Goal: Task Accomplishment & Management: Manage account settings

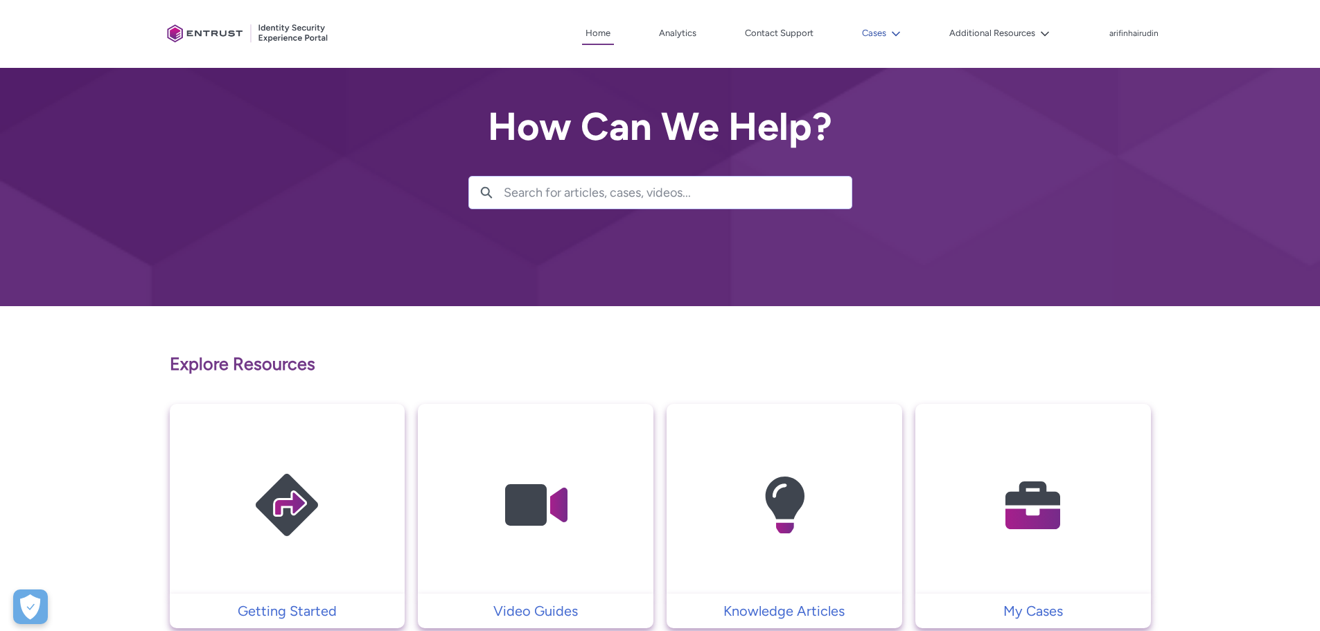
click at [893, 32] on icon at bounding box center [896, 33] width 8 height 5
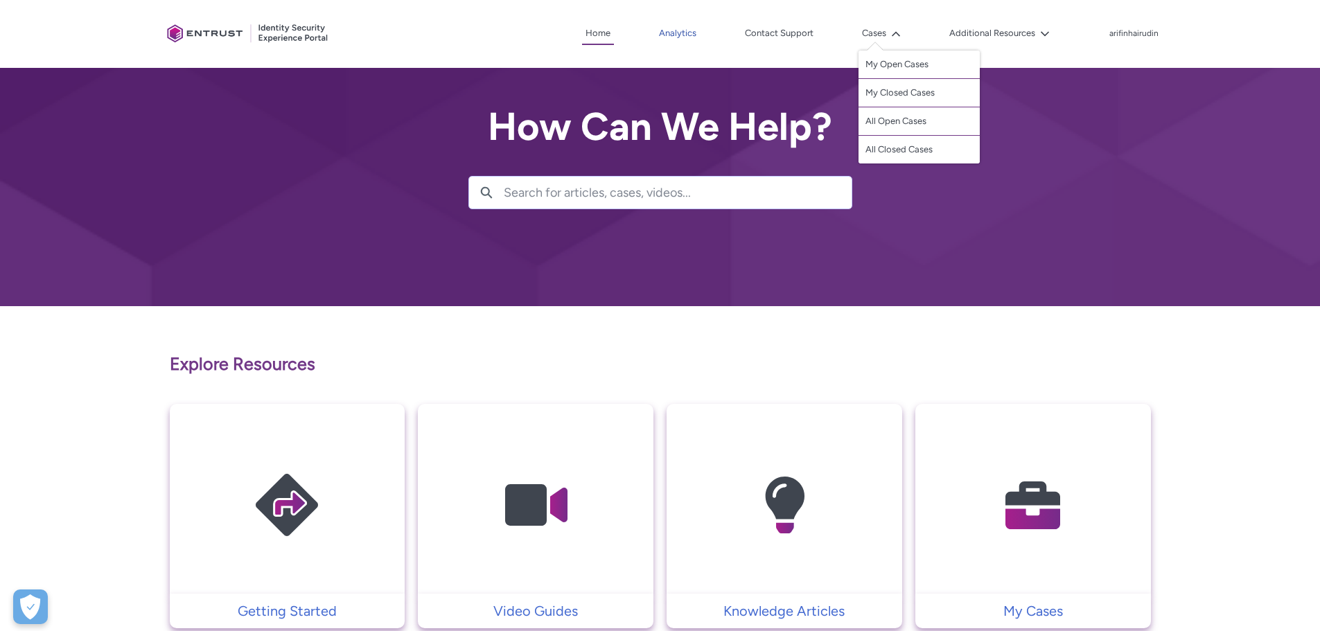
click at [695, 32] on link "Analytics" at bounding box center [677, 33] width 44 height 21
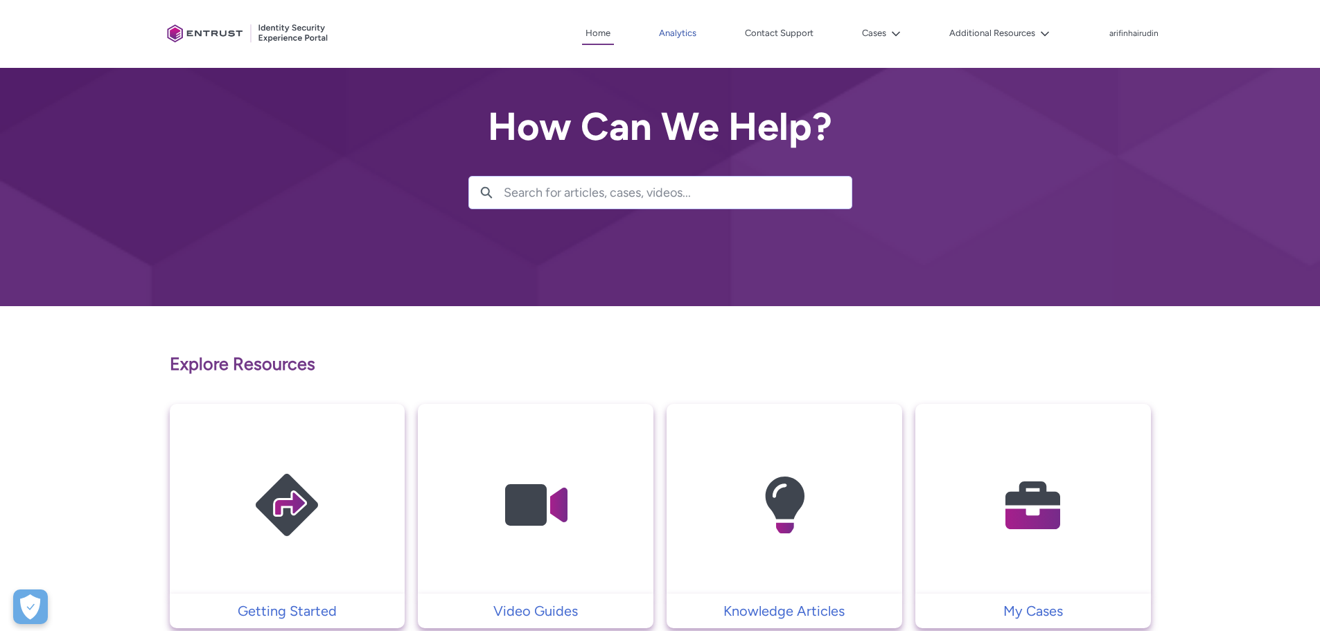
click at [685, 37] on link "Analytics" at bounding box center [677, 33] width 44 height 21
click at [685, 28] on link "Analytics" at bounding box center [677, 33] width 44 height 21
click at [682, 31] on link "Analytics" at bounding box center [677, 33] width 44 height 21
click at [900, 30] on icon at bounding box center [896, 34] width 10 height 10
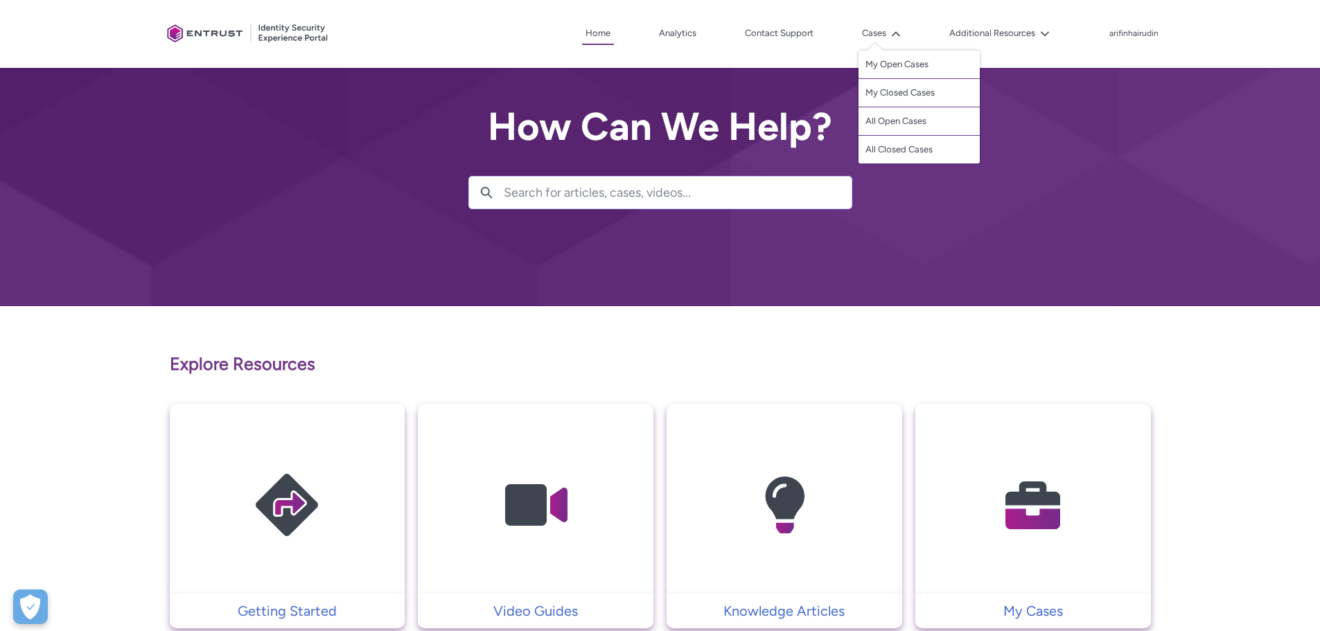
click at [410, 288] on div at bounding box center [660, 153] width 1320 height 306
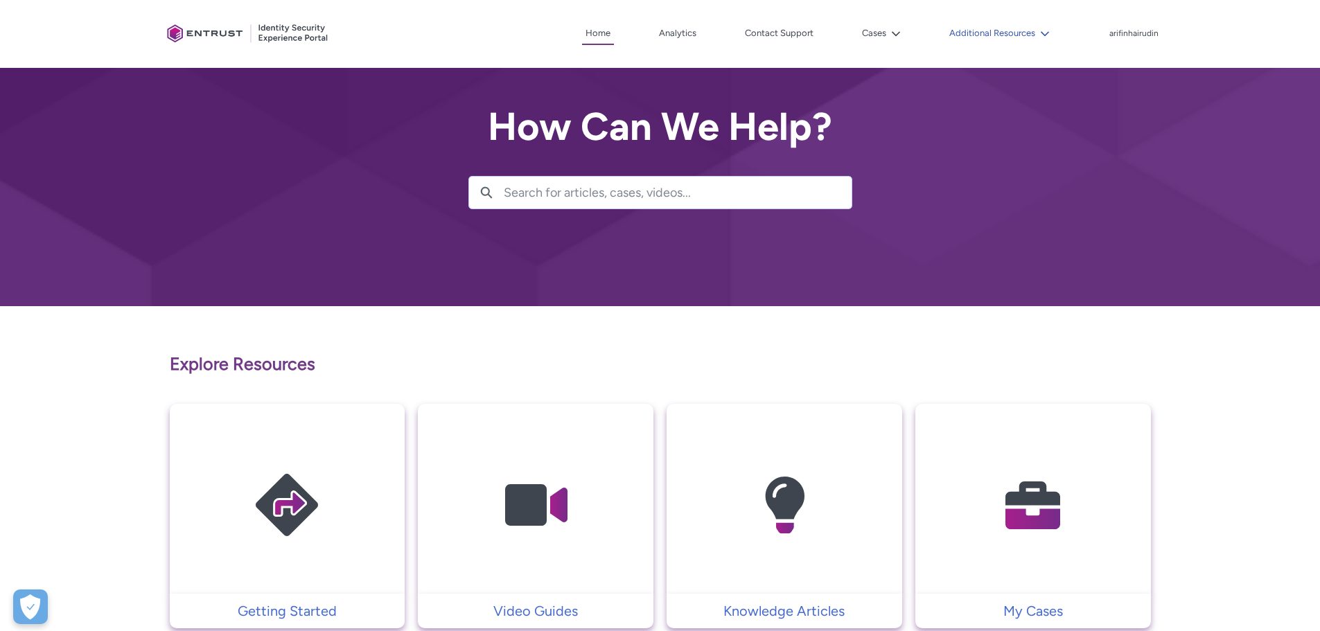
click at [1021, 33] on button "Additional Resources" at bounding box center [999, 33] width 107 height 21
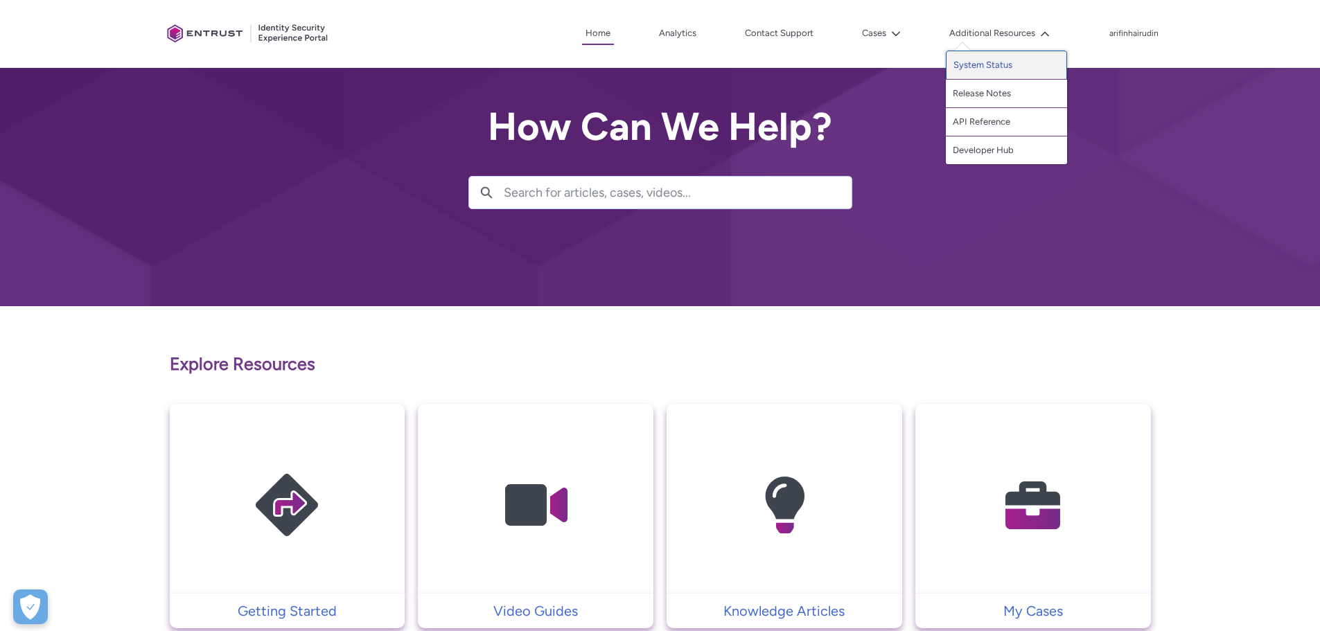
click at [996, 67] on link "System Status" at bounding box center [1006, 65] width 121 height 29
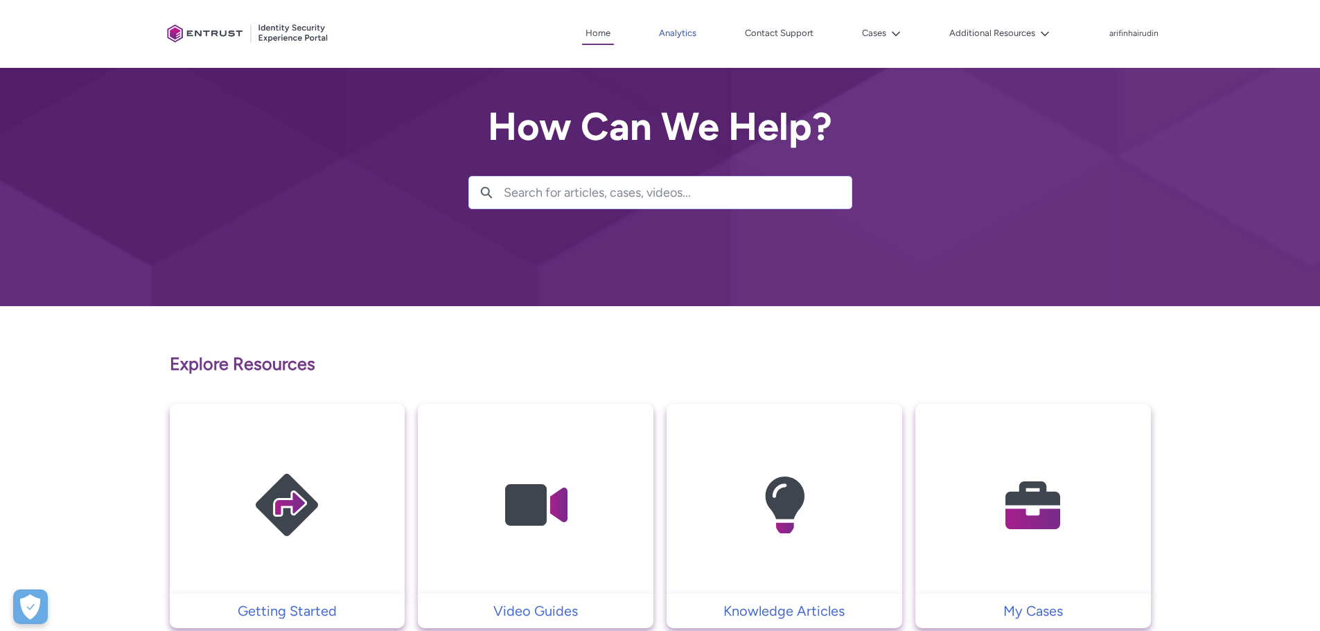
click at [686, 37] on link "Analytics" at bounding box center [677, 33] width 44 height 21
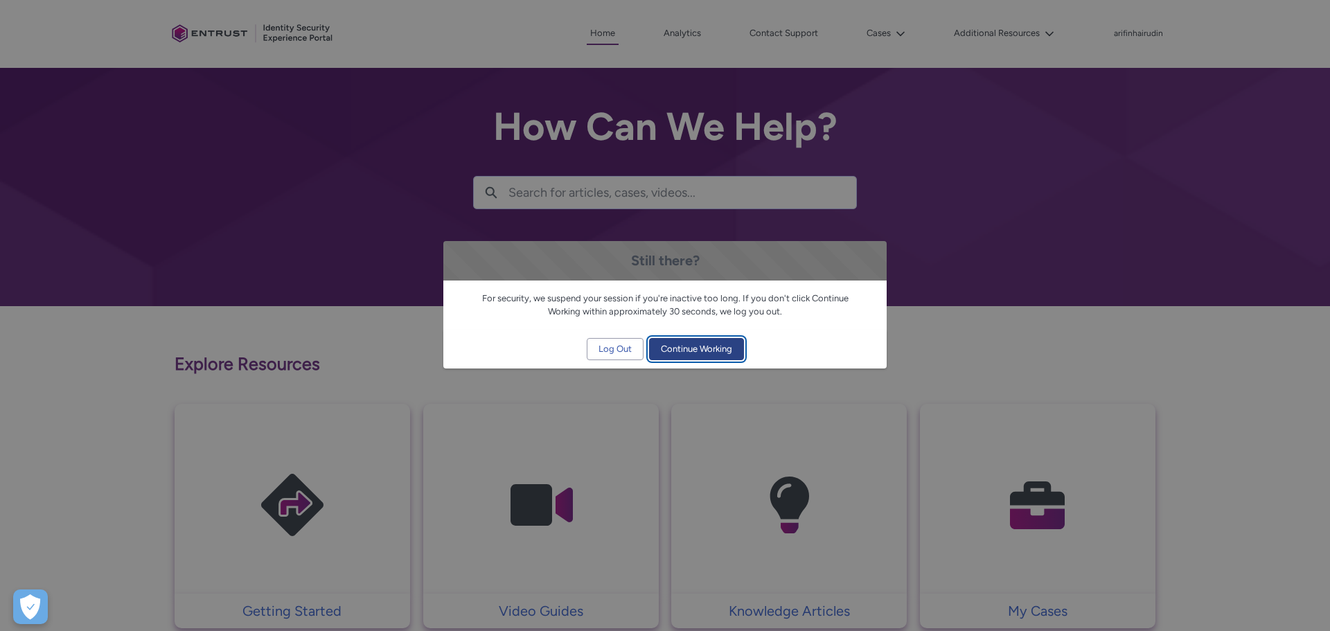
click at [710, 348] on span "Continue Working" at bounding box center [696, 349] width 71 height 21
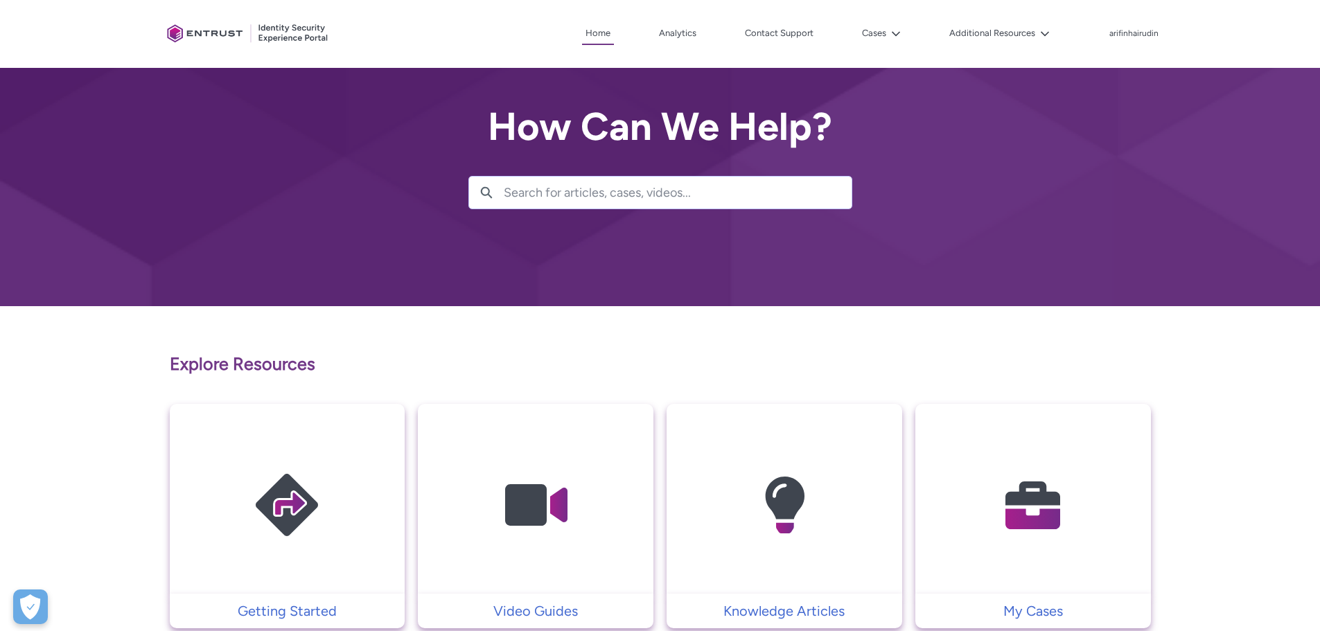
click at [705, 356] on span "Continue Working" at bounding box center [690, 349] width 71 height 21
click at [890, 37] on lightning-icon at bounding box center [893, 33] width 15 height 10
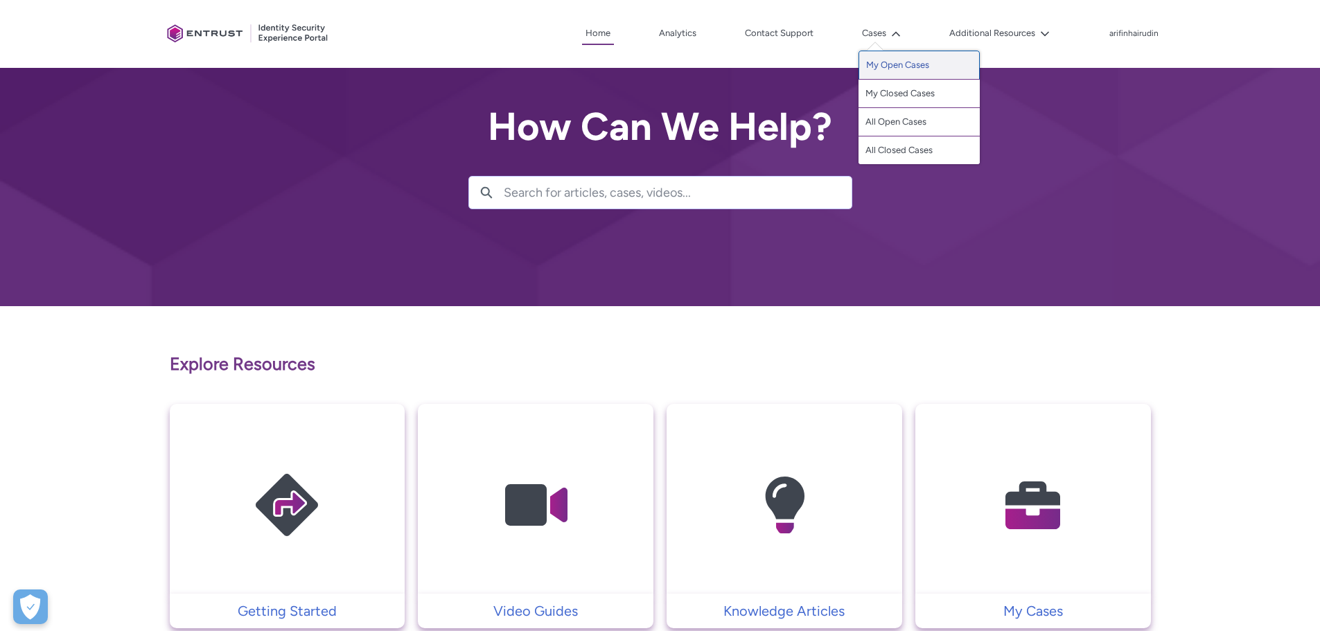
click at [889, 70] on link "My Open Cases" at bounding box center [918, 65] width 121 height 29
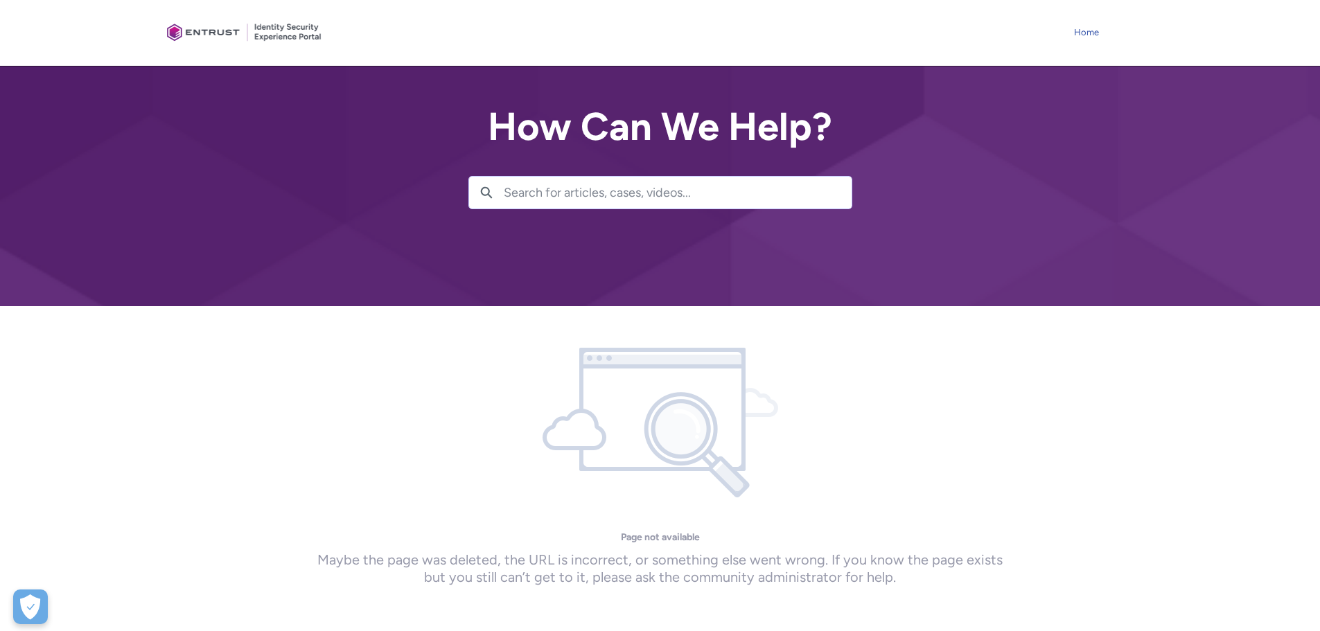
click at [1097, 34] on link "Home" at bounding box center [1086, 32] width 32 height 21
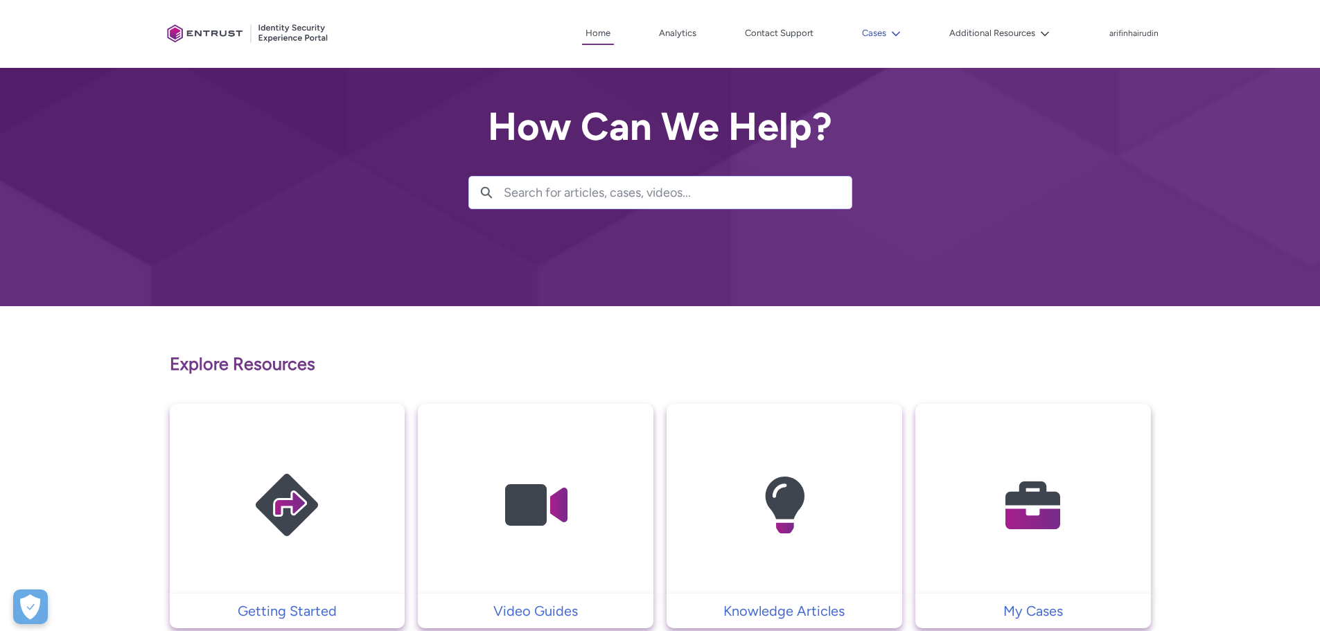
click at [883, 34] on button "Cases" at bounding box center [881, 33] width 46 height 21
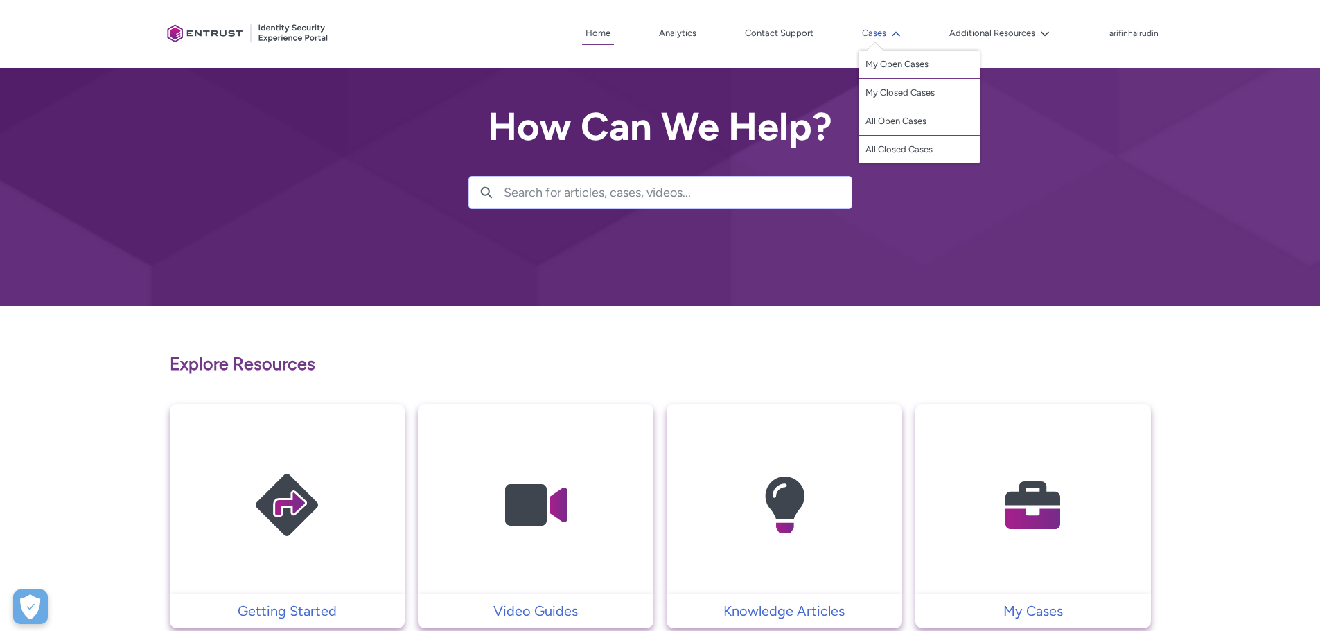
click at [883, 34] on button "Cases" at bounding box center [881, 33] width 46 height 21
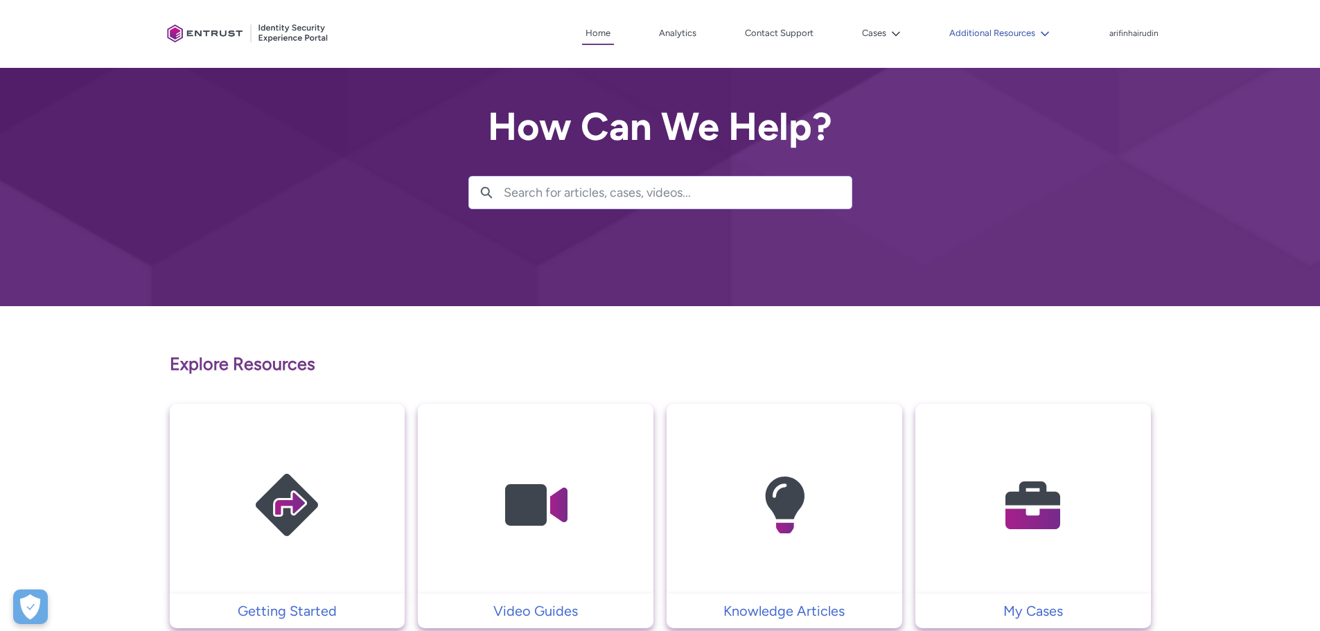
click at [966, 36] on button "Additional Resources" at bounding box center [999, 33] width 107 height 21
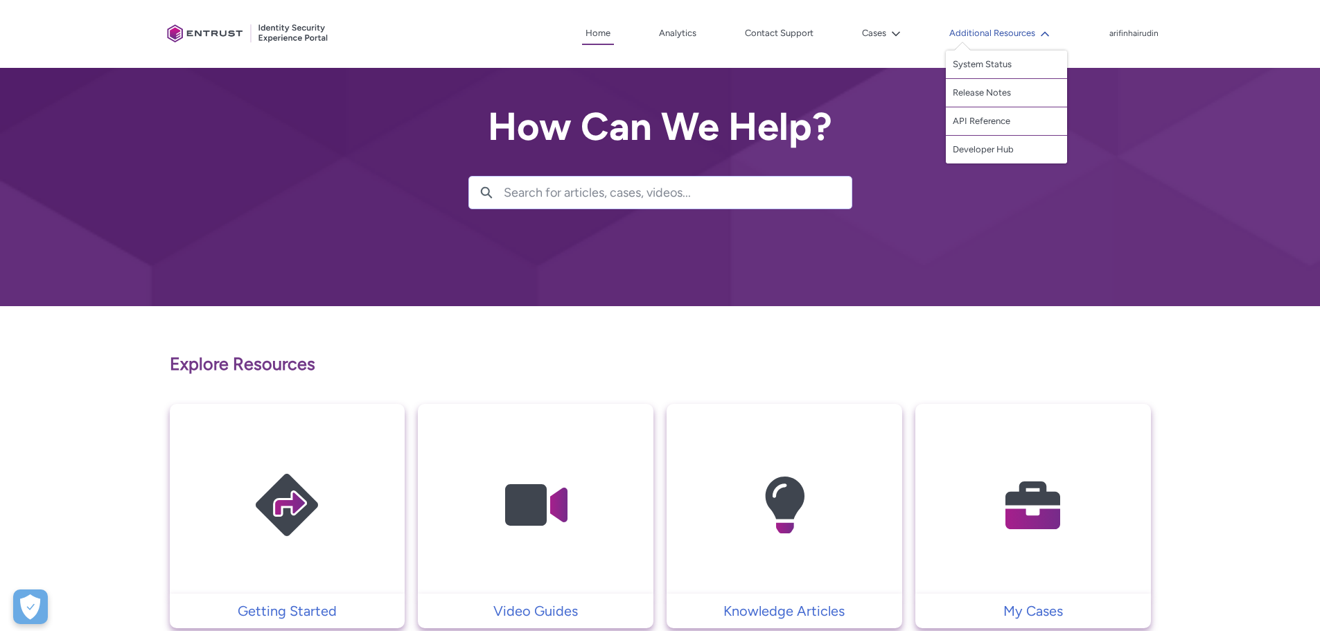
click at [966, 36] on button "Additional Resources" at bounding box center [999, 33] width 107 height 21
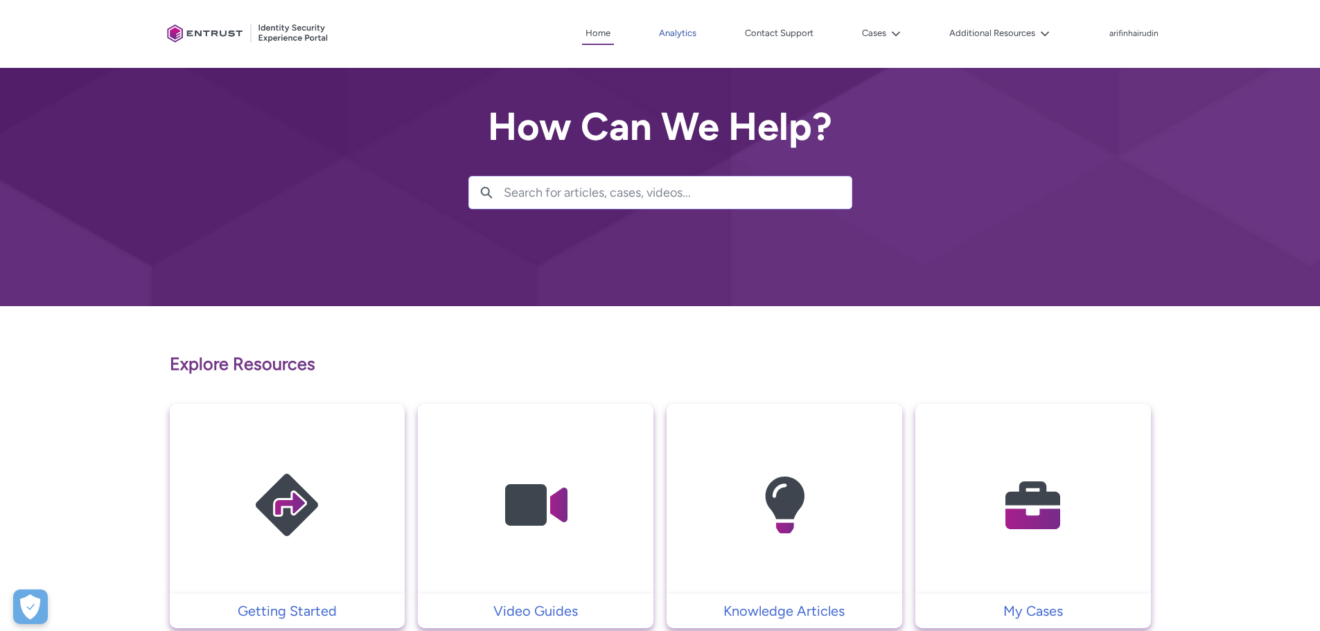
click at [689, 28] on link "Analytics" at bounding box center [677, 33] width 44 height 21
click at [1131, 28] on div "arifinhairudin" at bounding box center [1133, 32] width 49 height 12
click at [1119, 57] on span "Log Out" at bounding box center [1117, 63] width 30 height 12
